Goal: Transaction & Acquisition: Obtain resource

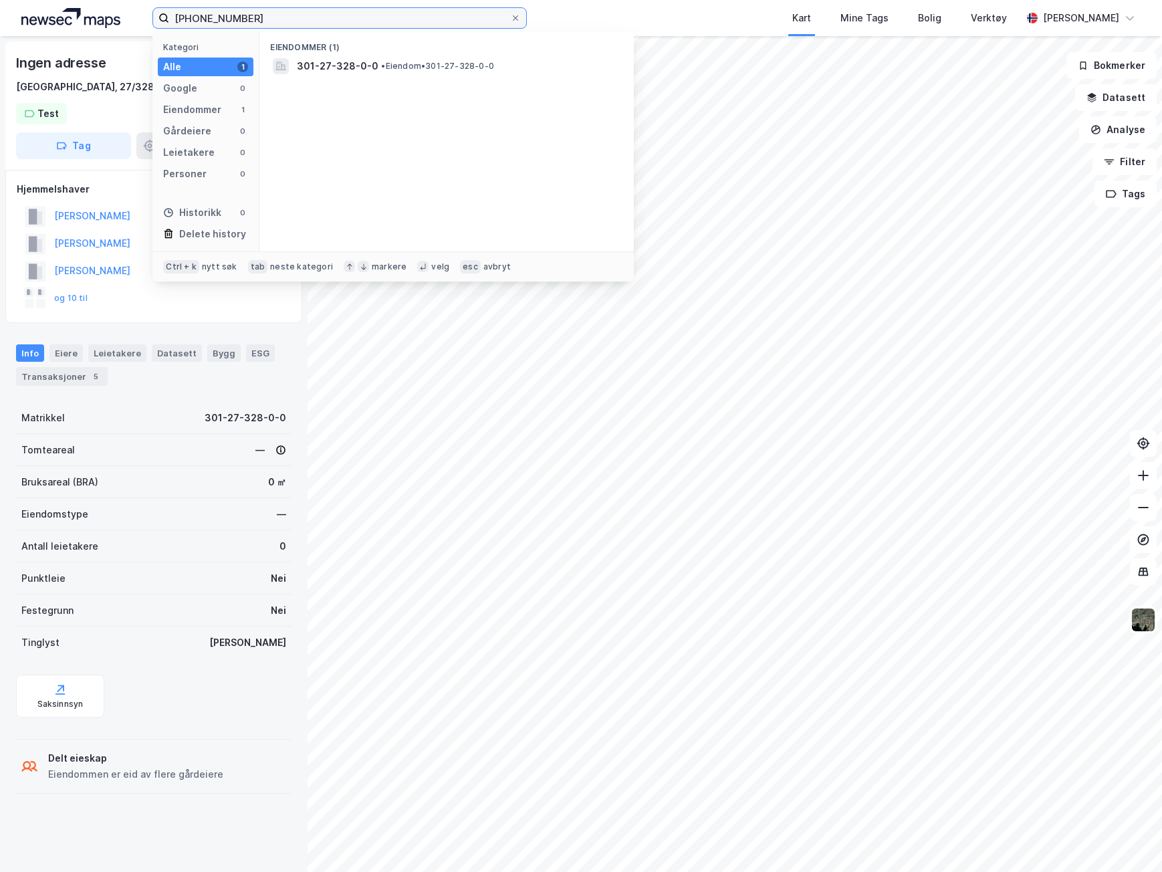
click at [254, 15] on input "[PHONE_NUMBER]" at bounding box center [339, 18] width 341 height 20
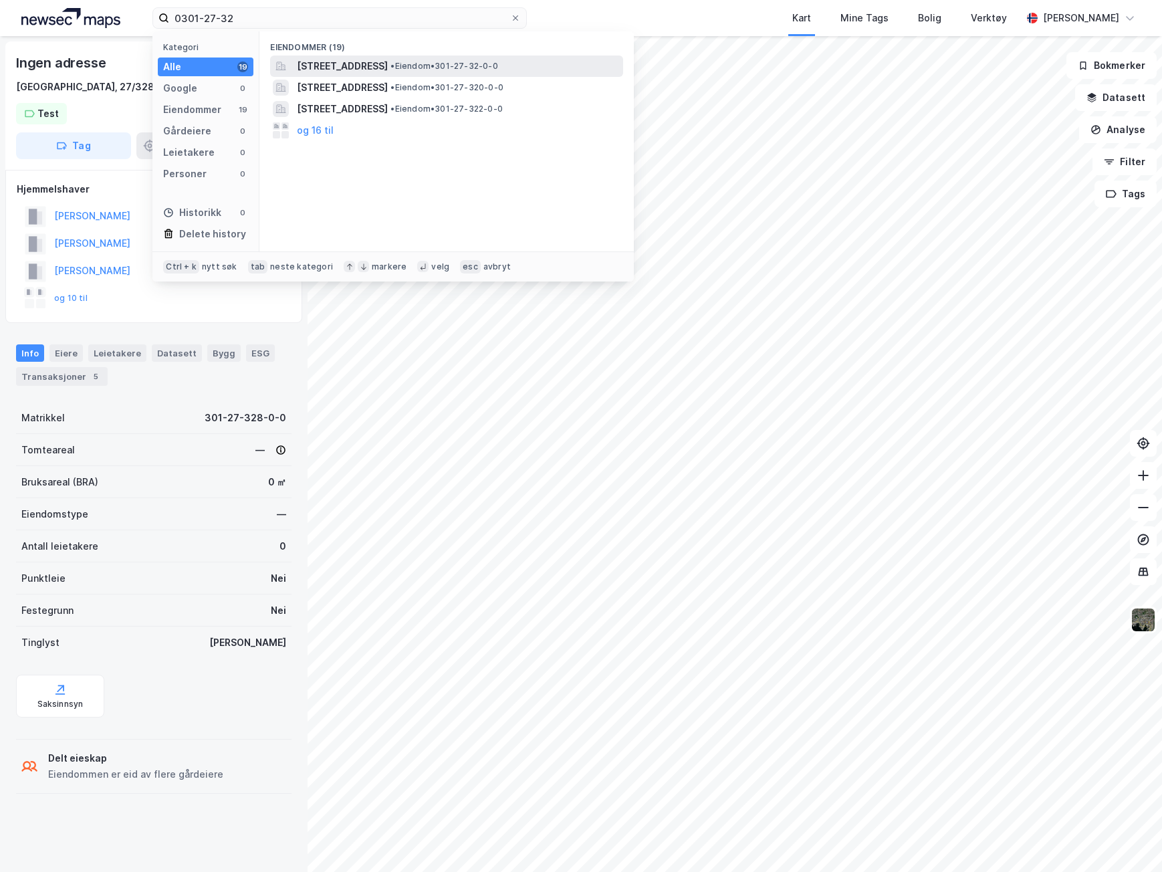
click at [327, 62] on span "[STREET_ADDRESS]" at bounding box center [342, 66] width 91 height 16
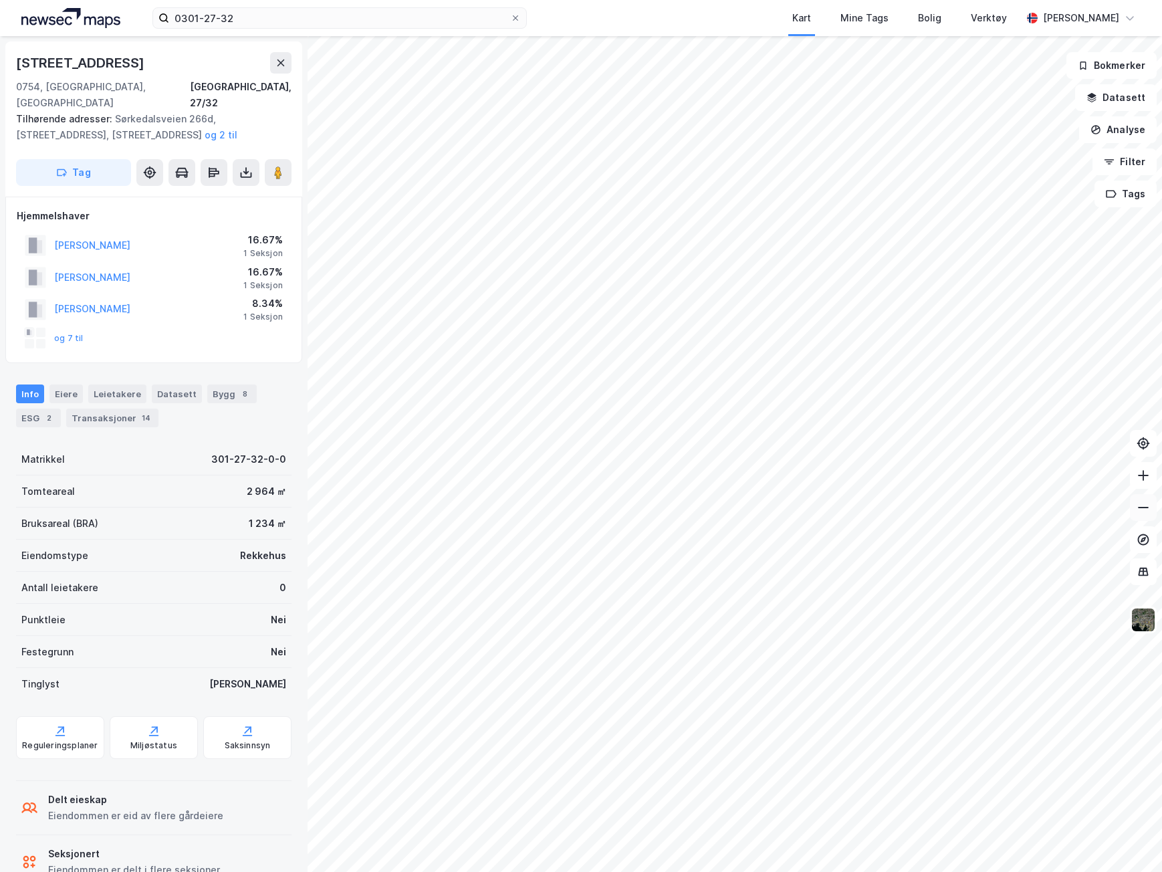
click at [1149, 506] on icon at bounding box center [1143, 507] width 13 height 13
click at [233, 21] on input "0301-27-32" at bounding box center [339, 18] width 341 height 20
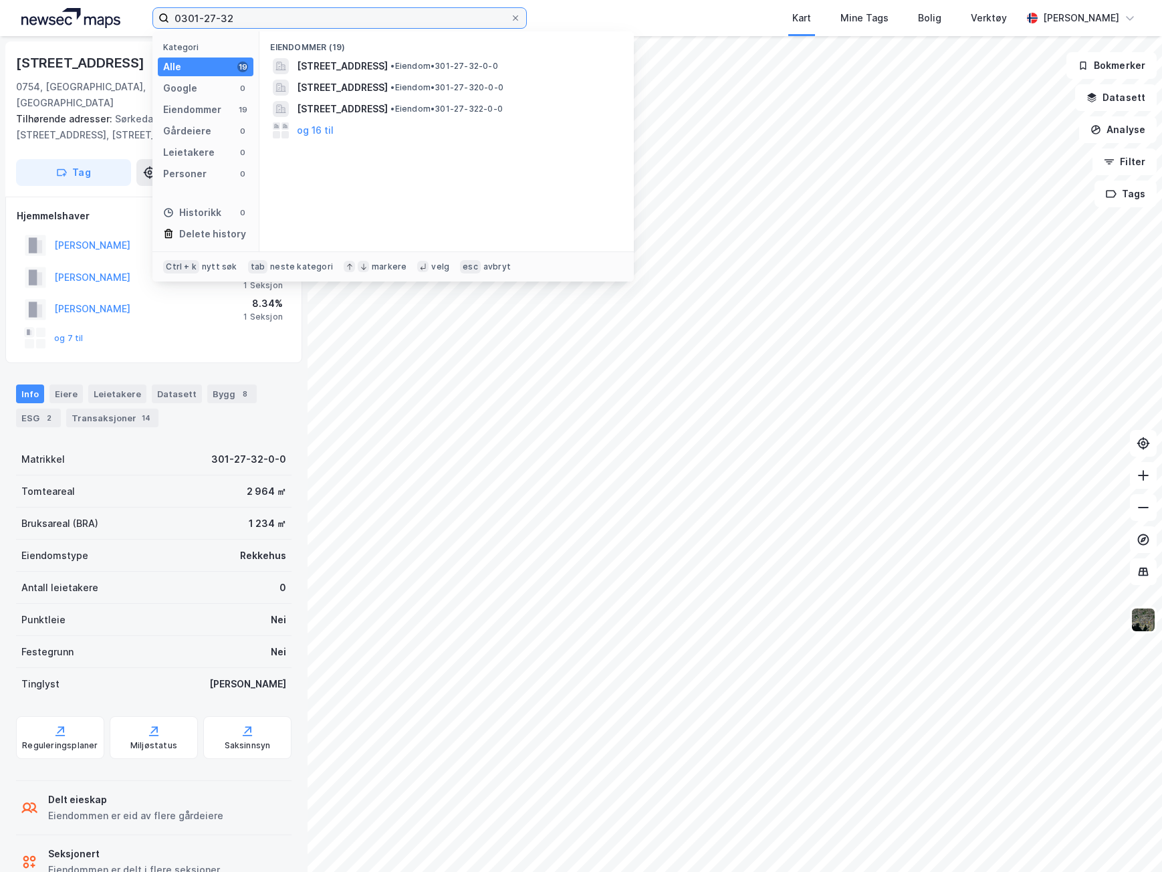
drag, startPoint x: 243, startPoint y: 18, endPoint x: 119, endPoint y: 31, distance: 125.0
click at [120, 31] on div "0301-27-32 Kategori Alle 19 Google 0 Eiendommer 19 Gårdeiere 0 Leietakere 0 Per…" at bounding box center [581, 18] width 1162 height 36
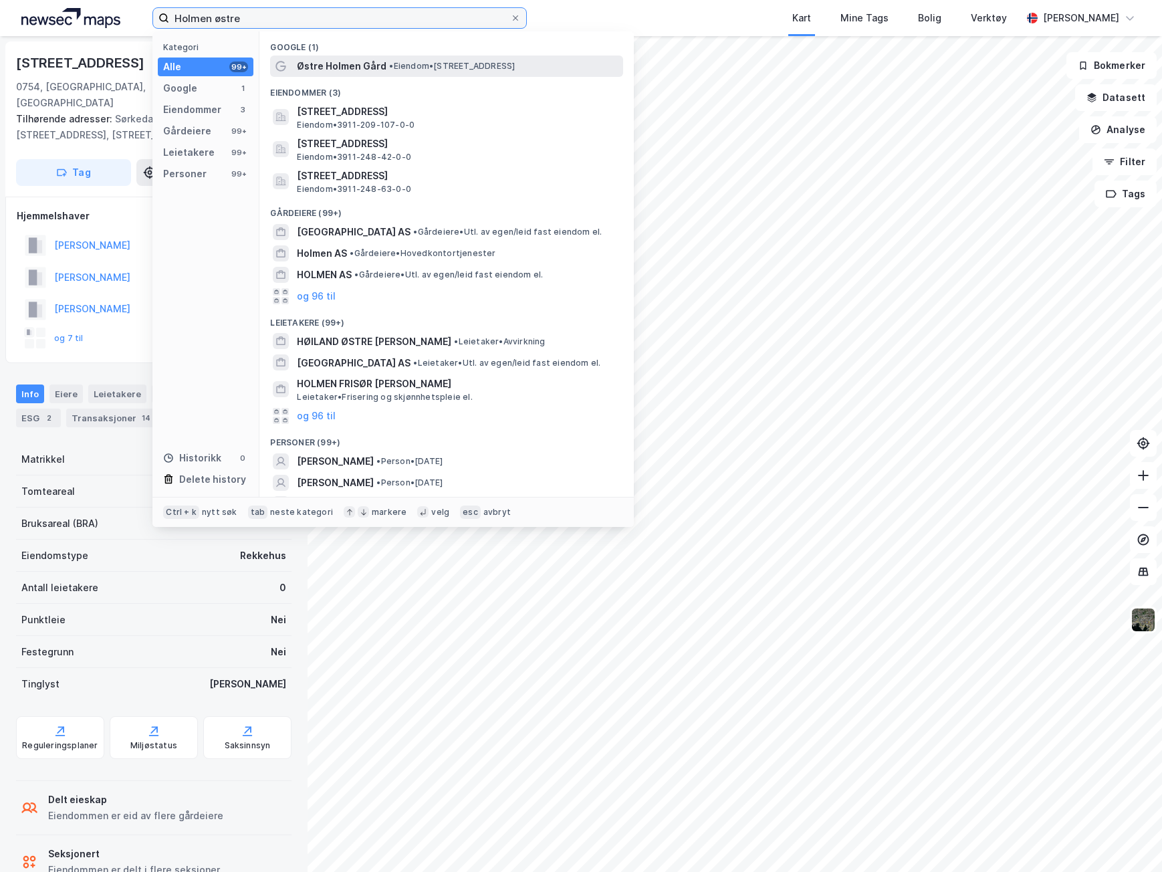
type input "Holmen østre"
click at [314, 65] on span "Østre Holmen Gård" at bounding box center [342, 66] width 90 height 16
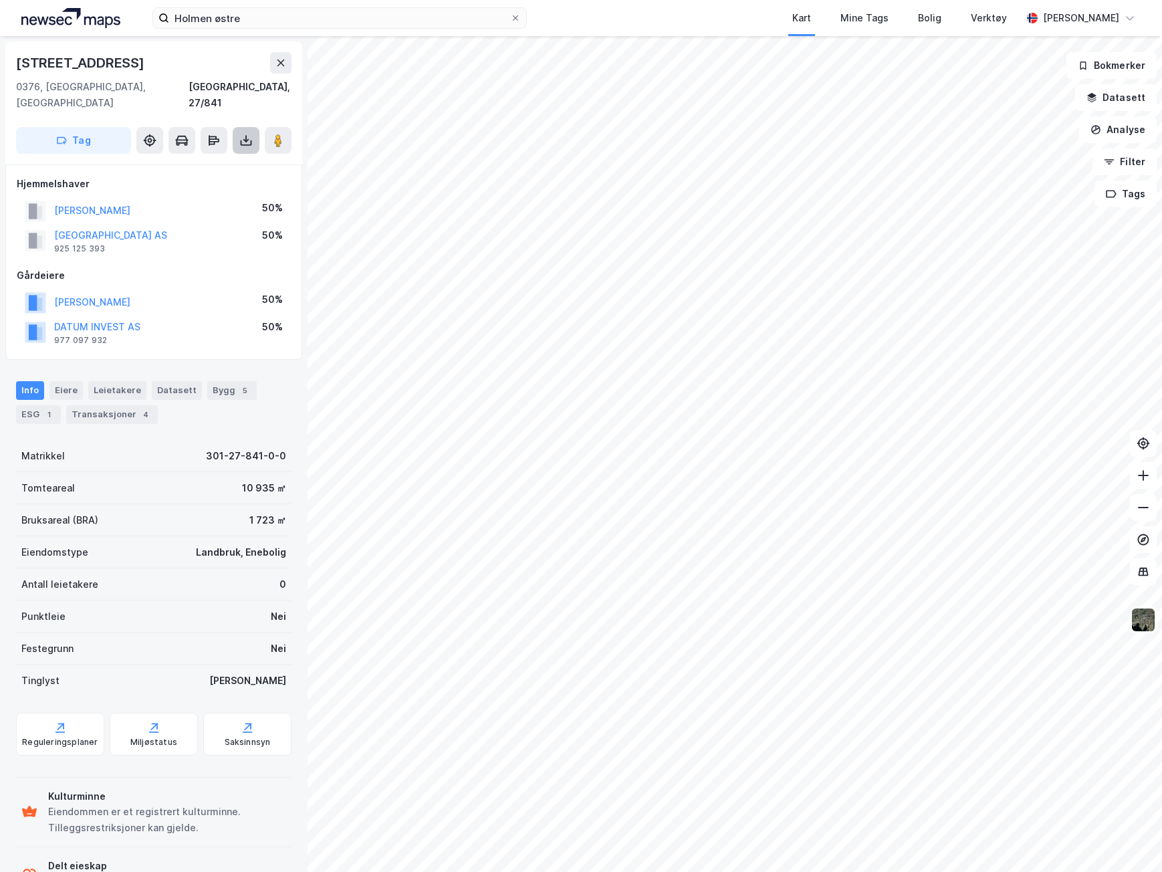
click at [246, 135] on icon at bounding box center [245, 138] width 1 height 7
click at [205, 156] on div "Last ned grunnbok" at bounding box center [188, 166] width 142 height 21
click at [181, 162] on div "Last ned grunnbok" at bounding box center [180, 167] width 78 height 11
